Goal: Answer question/provide support: Share knowledge or assist other users

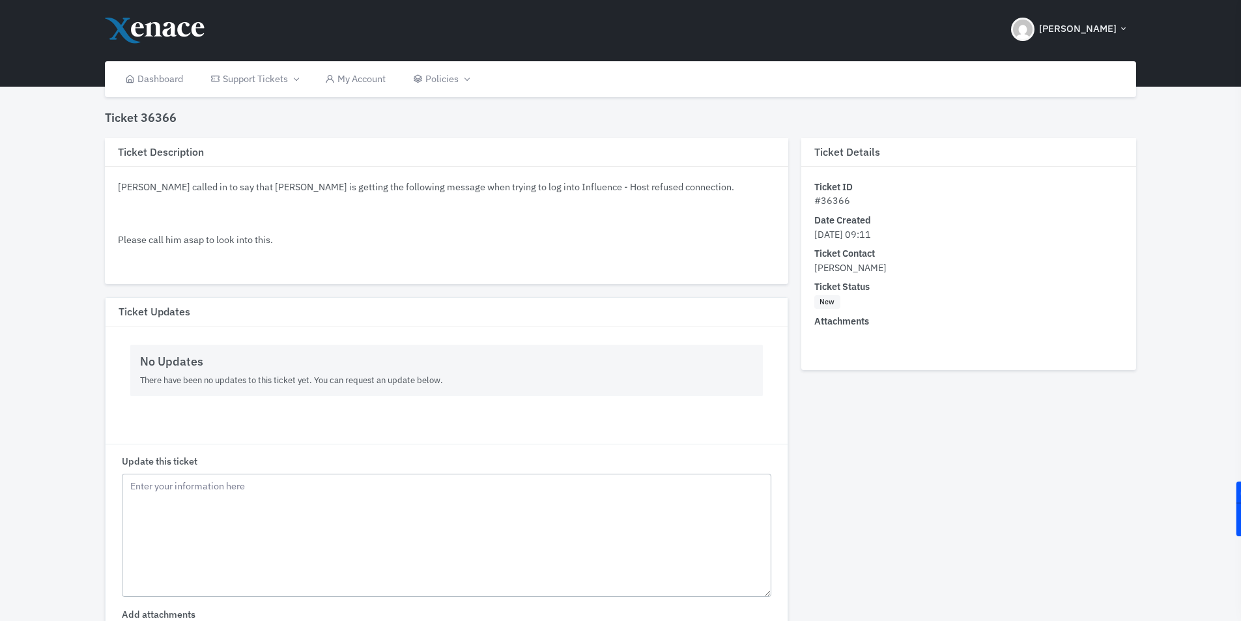
click at [218, 494] on textarea "Update this ticket" at bounding box center [446, 536] width 649 height 124
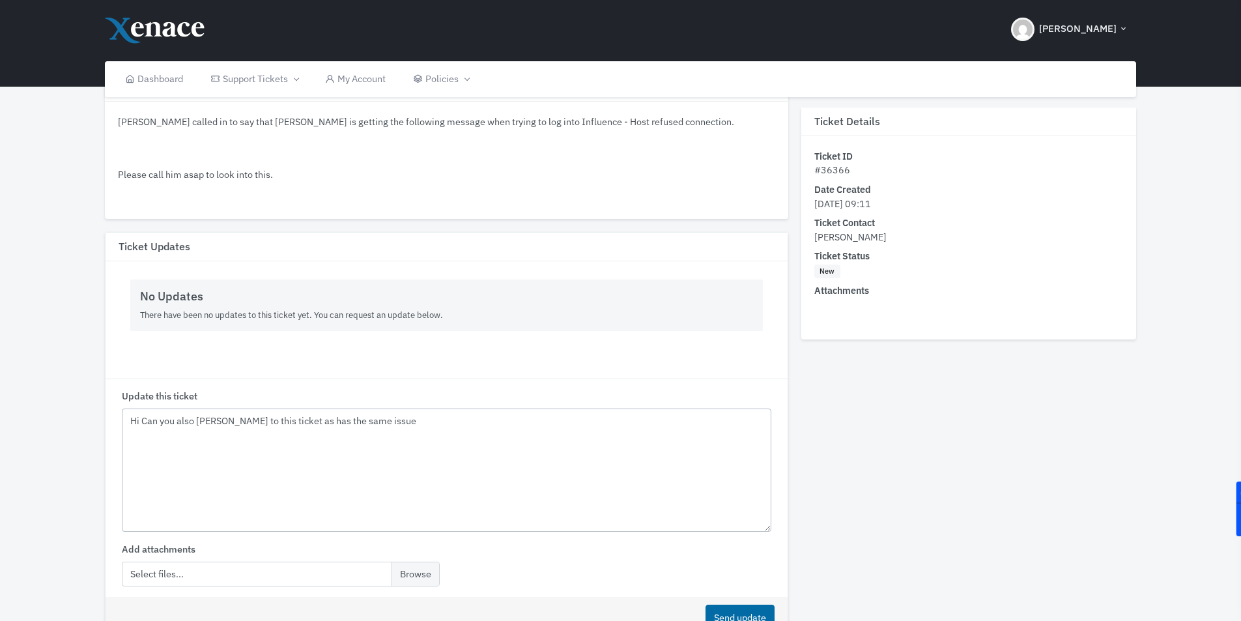
scroll to position [8, 0]
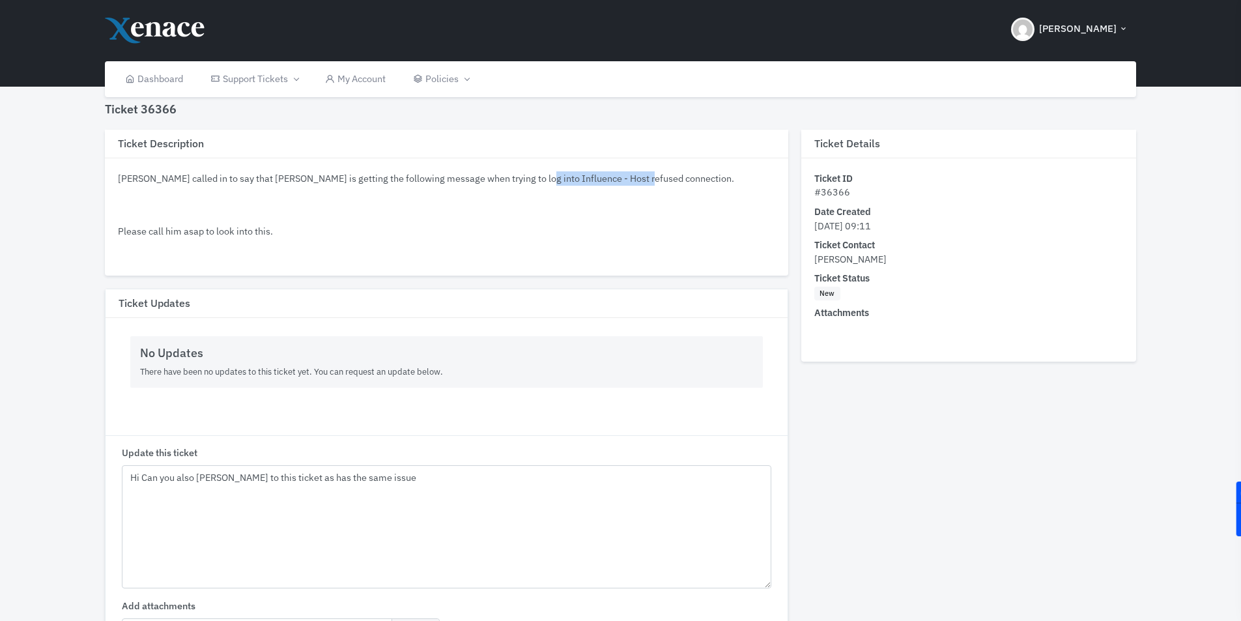
drag, startPoint x: 622, startPoint y: 180, endPoint x: 515, endPoint y: 178, distance: 106.8
click at [515, 178] on p "[PERSON_NAME] called in to say that [PERSON_NAME] is getting the following mess…" at bounding box center [446, 178] width 657 height 14
copy p "Host refused connection."
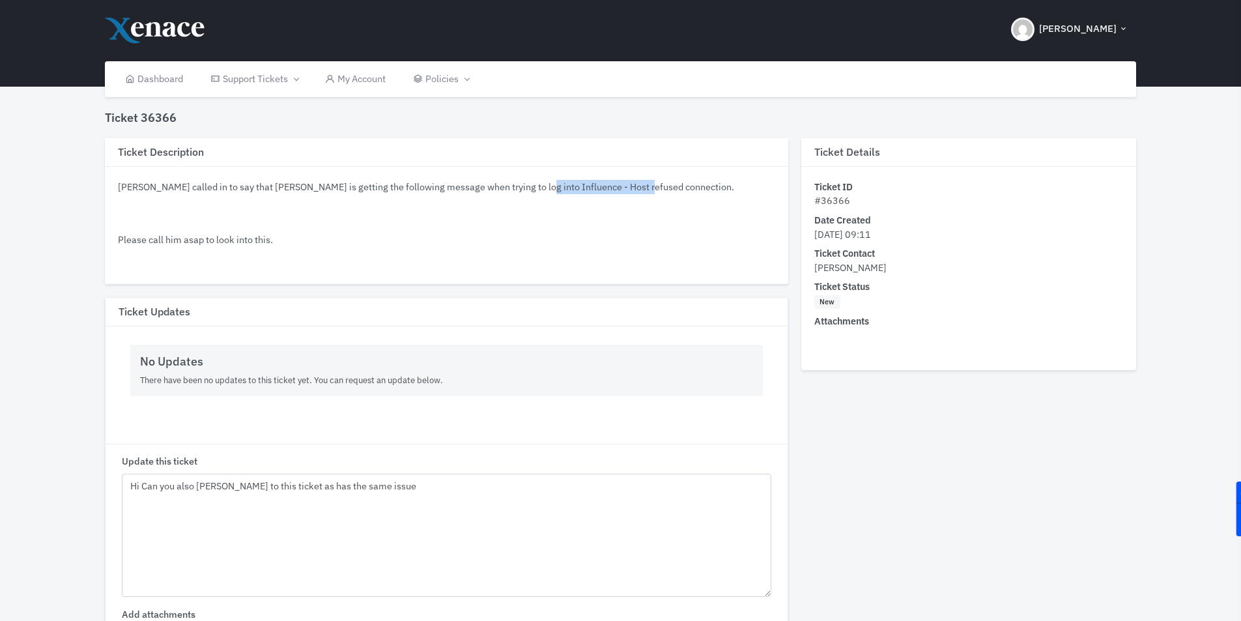
scroll to position [151, 0]
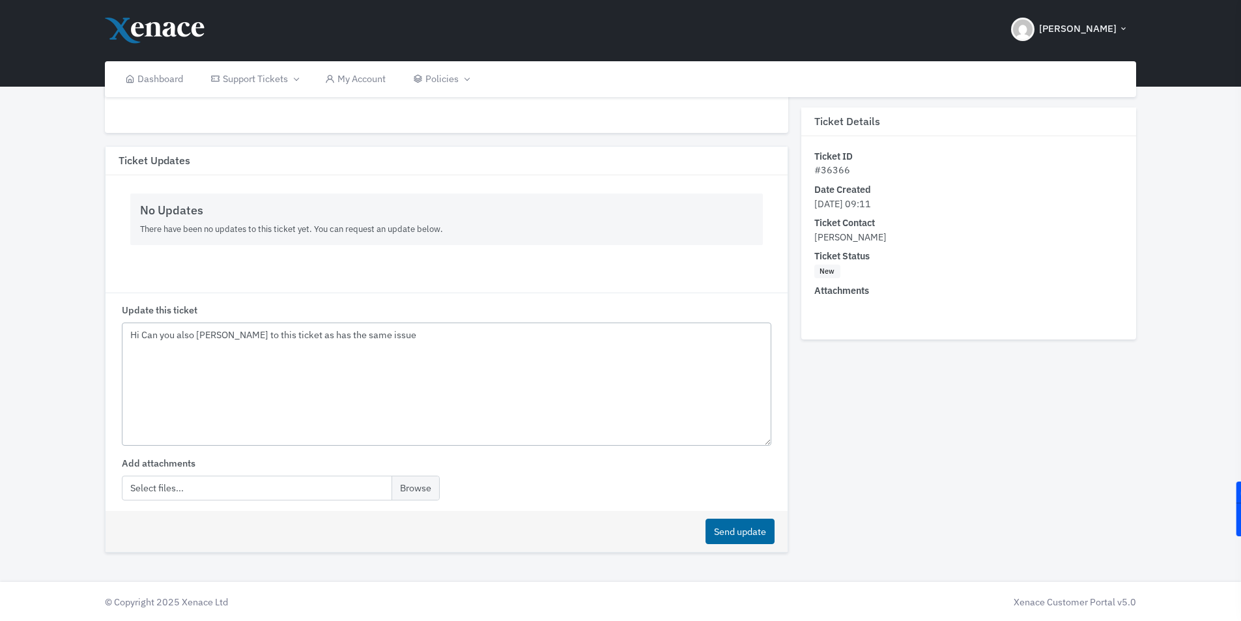
click at [398, 337] on textarea "Hi Can you also [PERSON_NAME] to this ticket as has the same issue" at bounding box center [446, 384] width 649 height 124
paste textarea "Host refused connection."
click at [558, 333] on textarea "Hi Can you also [PERSON_NAME] to this ticket as has the same issue " Host refus…" at bounding box center [446, 384] width 649 height 124
click at [623, 384] on textarea "Hi Can you also [PERSON_NAME] to this ticket as has the same issue " Host refus…" at bounding box center [446, 384] width 649 height 124
type textarea "Hi Can you also [PERSON_NAME] to this ticket as has the same issue " Host refus…"
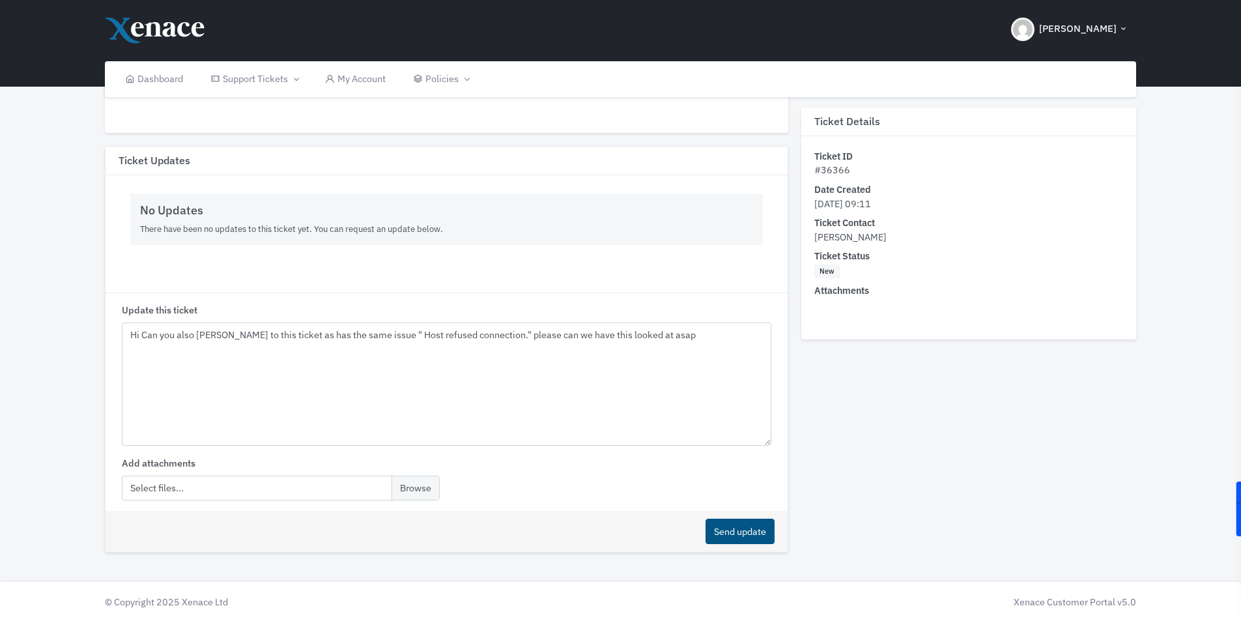
click at [756, 545] on div "Send update" at bounding box center [446, 531] width 681 height 41
click at [754, 541] on button "Send update" at bounding box center [739, 531] width 69 height 25
